Goal: Task Accomplishment & Management: Manage account settings

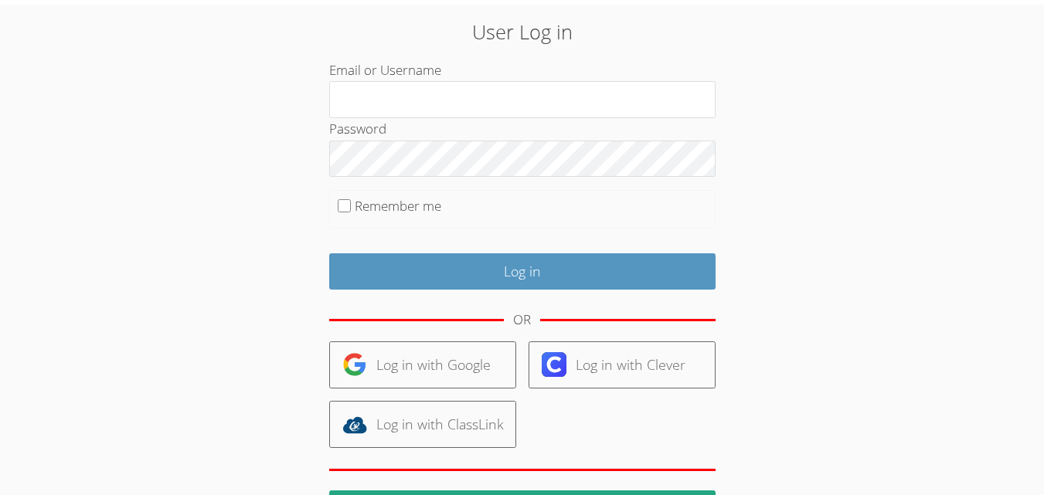
scroll to position [54, 0]
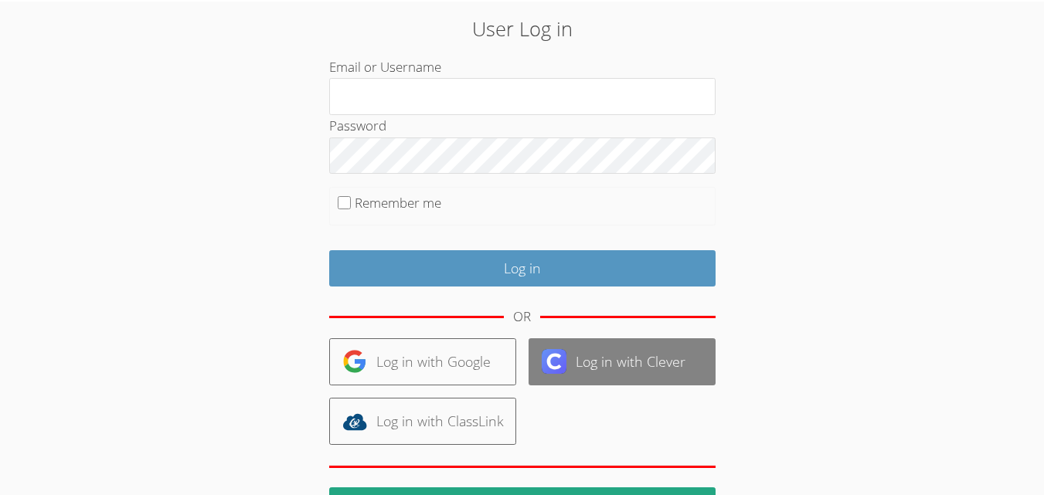
click at [598, 369] on link "Log in with Clever" at bounding box center [622, 361] width 187 height 47
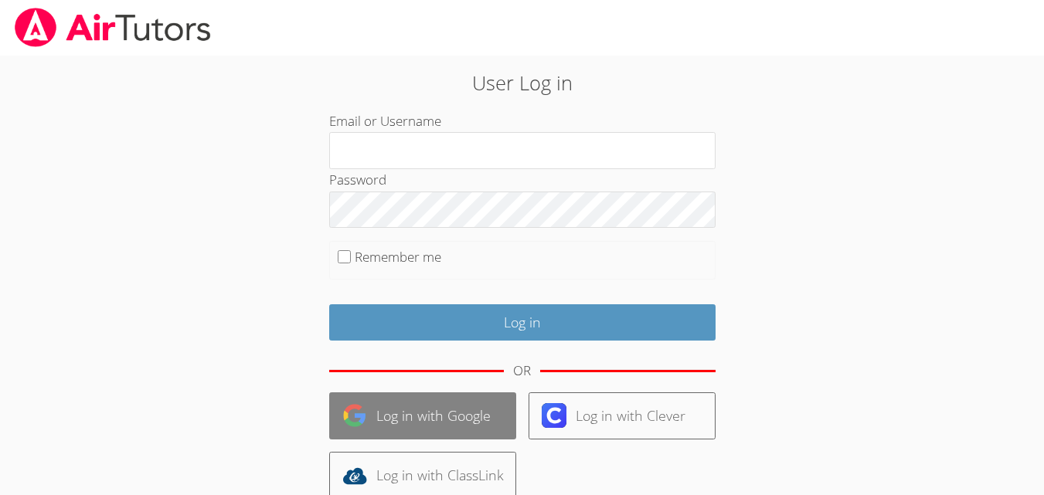
click at [422, 394] on link "Log in with Google" at bounding box center [422, 416] width 187 height 47
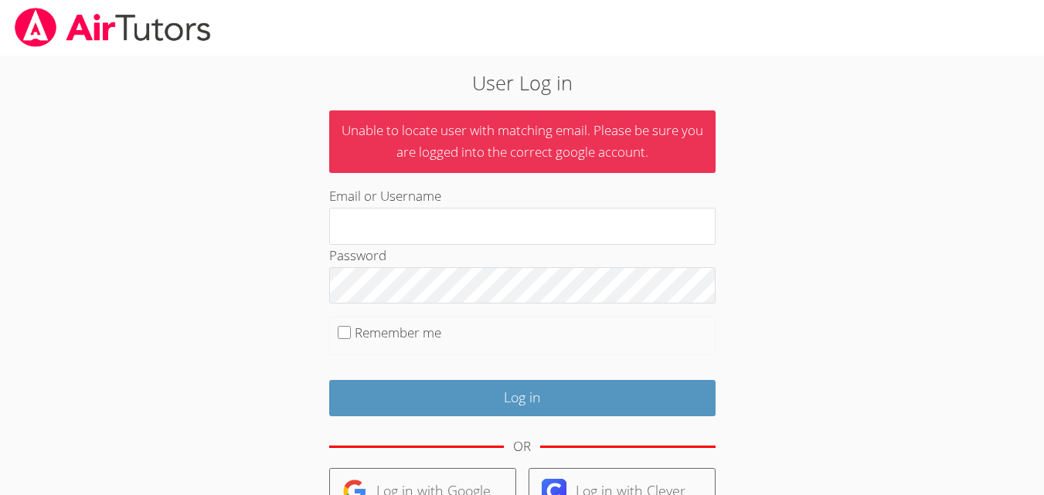
click at [755, 367] on div "User Log in Unable to locate user with matching email. Please be sure you are l…" at bounding box center [522, 372] width 564 height 608
